Goal: Information Seeking & Learning: Learn about a topic

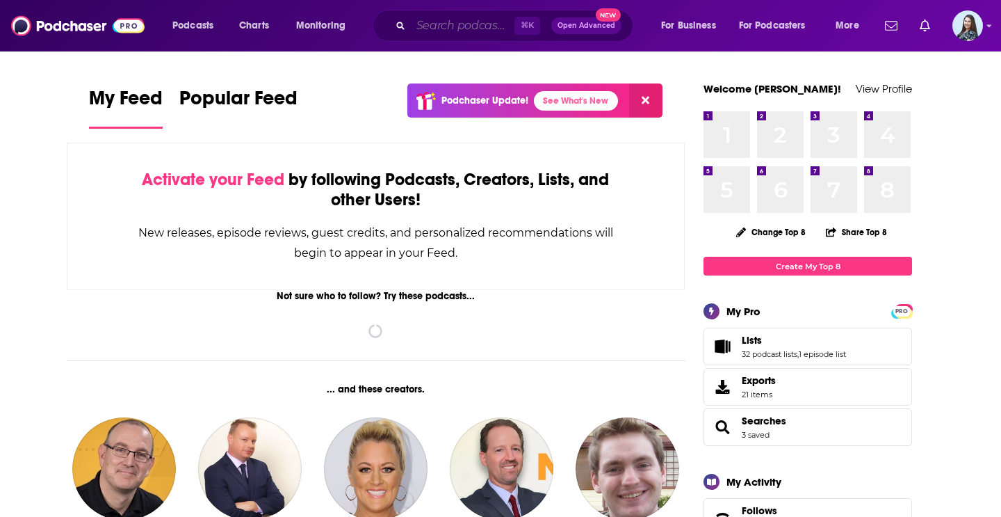
click at [432, 26] on input "Search podcasts, credits, & more..." at bounding box center [463, 26] width 104 height 22
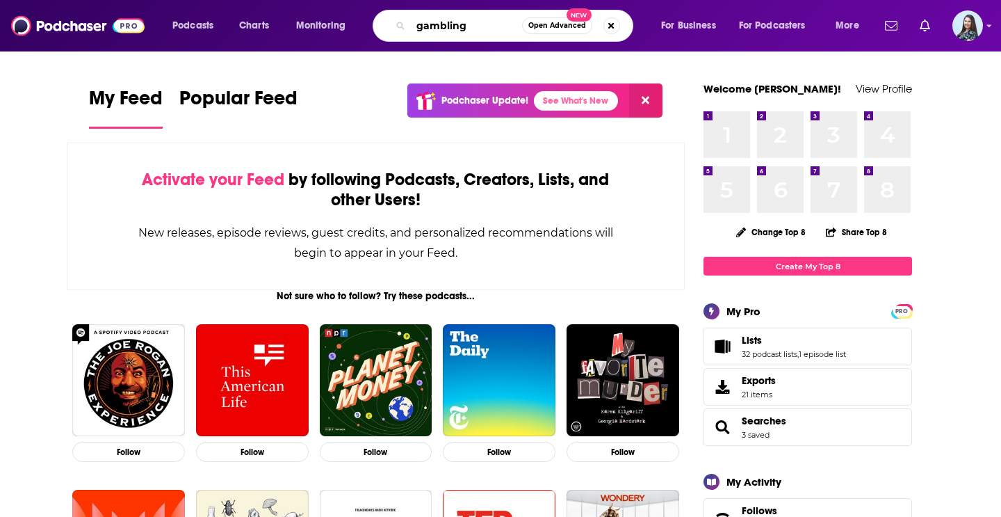
type input "gambling"
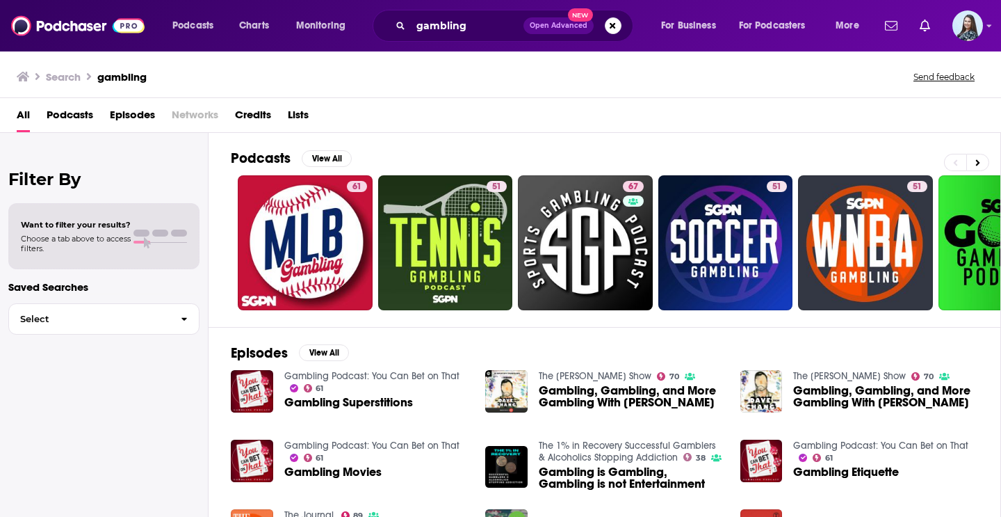
click at [373, 137] on div "Podcasts View All 61 51 67 51 51 50 49 52 + 2k" at bounding box center [616, 230] width 770 height 194
click at [340, 156] on button "View All" at bounding box center [327, 158] width 50 height 17
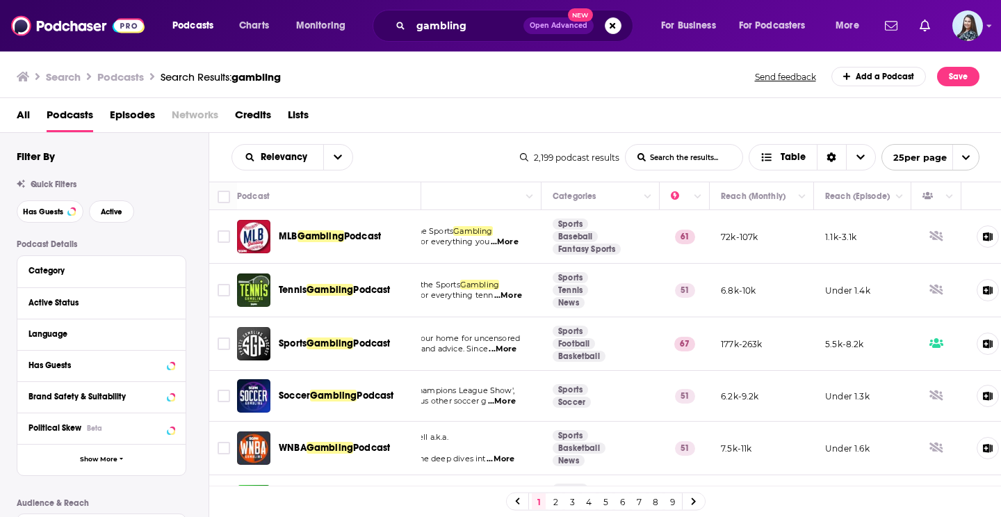
scroll to position [0, 177]
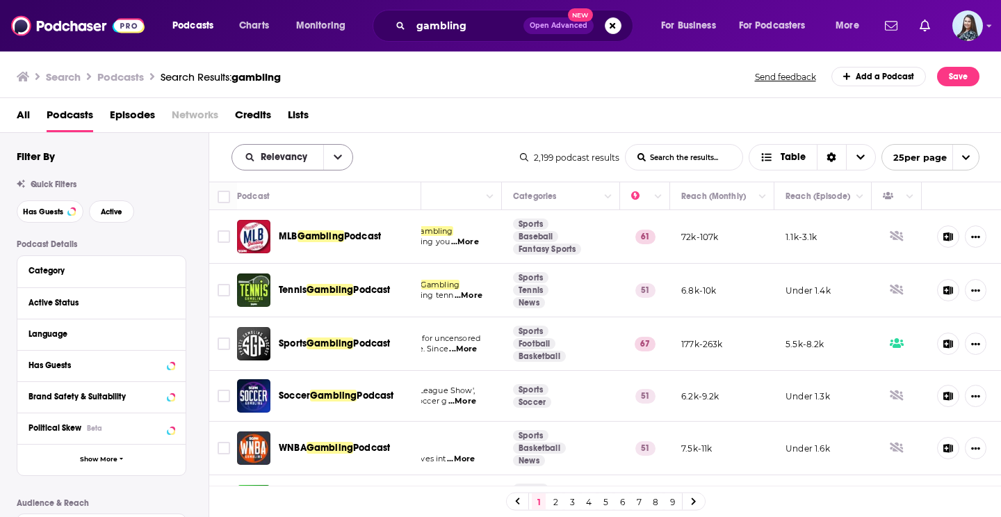
click at [346, 156] on button "open menu" at bounding box center [337, 157] width 29 height 25
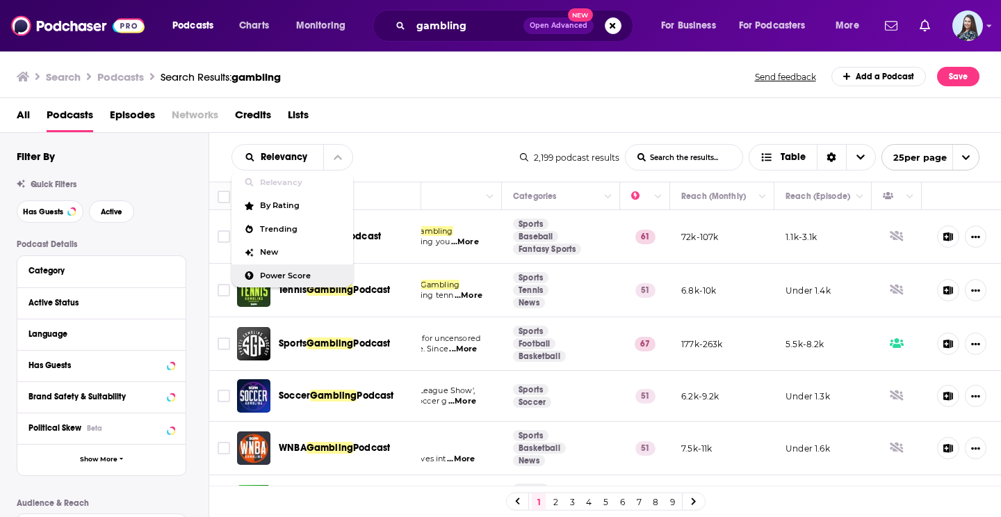
click at [294, 270] on div "Power Score" at bounding box center [292, 276] width 122 height 24
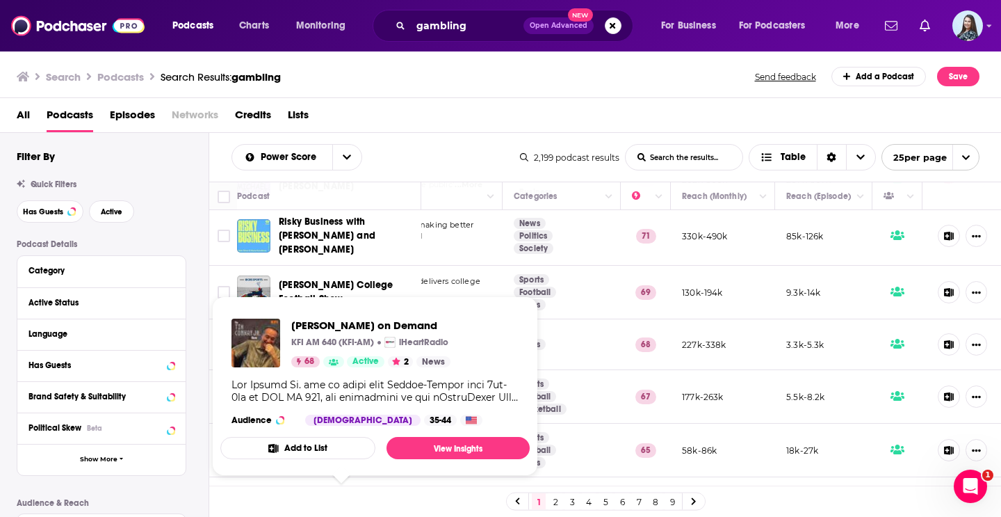
scroll to position [61, 176]
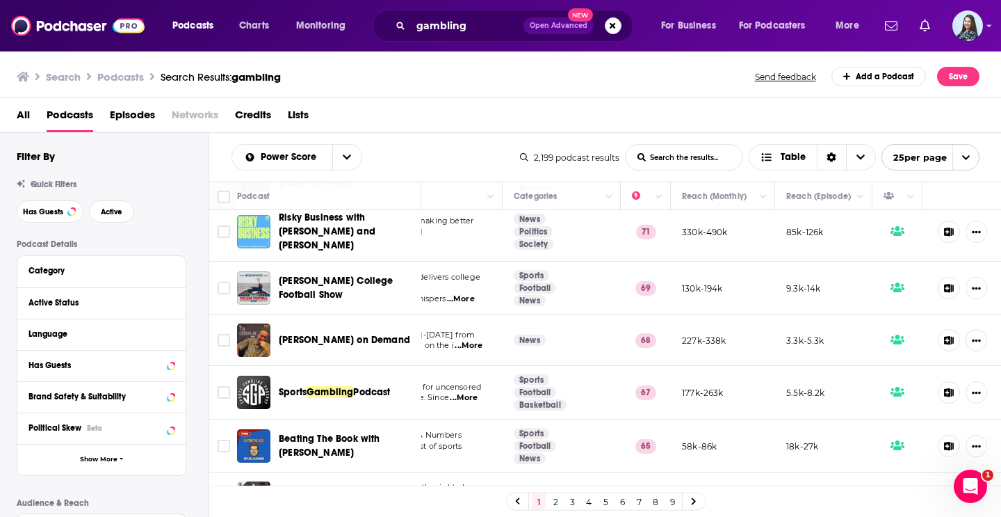
click at [496, 140] on div "Power Score List Search Input Search the results... Table 2,199 podcast results…" at bounding box center [605, 157] width 793 height 49
click at [318, 386] on div "Podcasts Charts Monitoring gambling Open Advanced New For Business For Podcaste…" at bounding box center [500, 258] width 1001 height 517
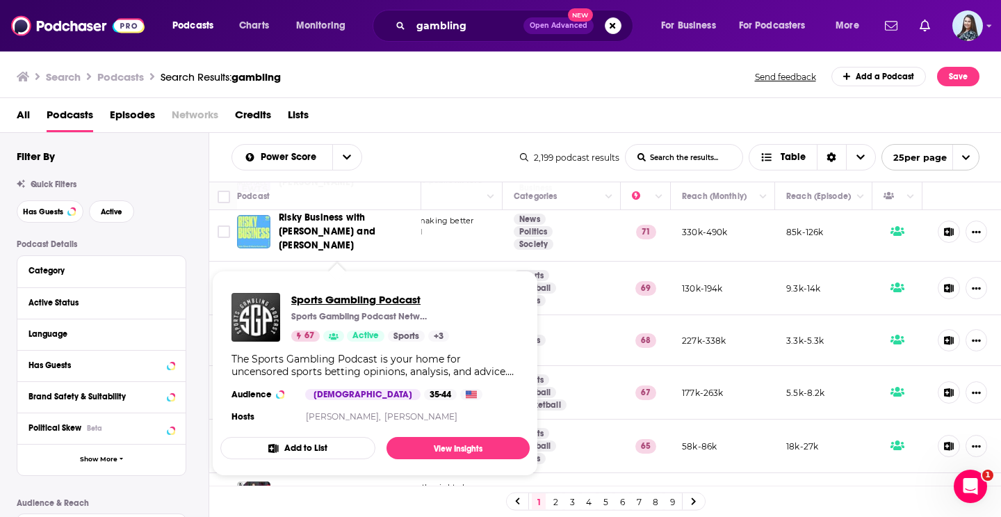
click at [316, 298] on span "Sports Gambling Podcast" at bounding box center [370, 299] width 158 height 13
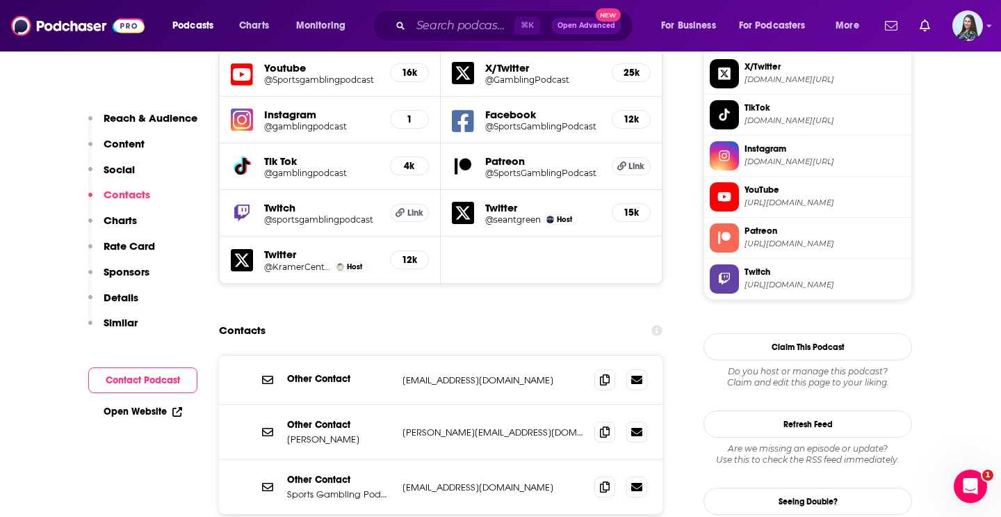
scroll to position [1278, 0]
